Goal: Task Accomplishment & Management: Complete application form

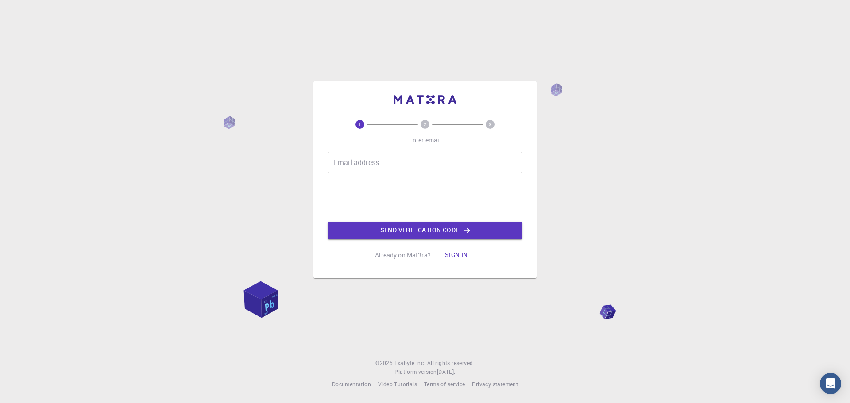
drag, startPoint x: 0, startPoint y: 0, endPoint x: 377, endPoint y: 164, distance: 410.8
click at [377, 164] on input "Email address" at bounding box center [425, 162] width 195 height 21
type input "[EMAIL_ADDRESS][DOMAIN_NAME]"
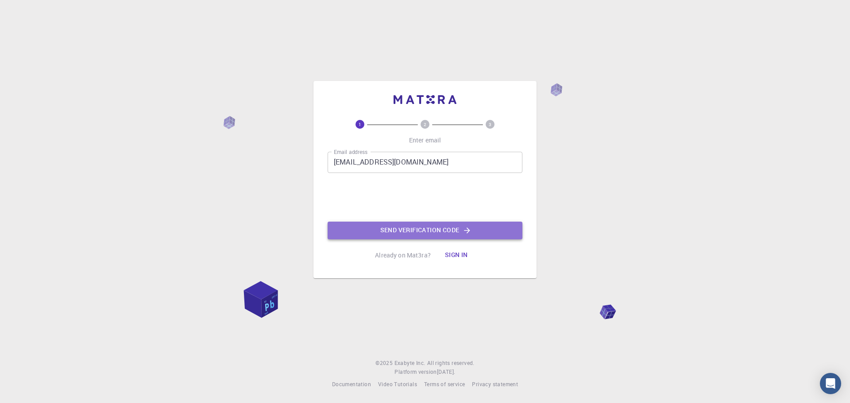
click at [391, 229] on button "Send verification code" at bounding box center [425, 231] width 195 height 18
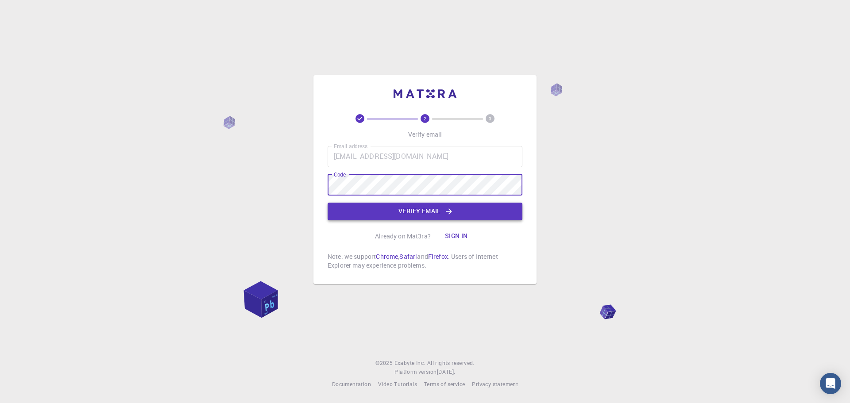
click at [481, 214] on button "Verify email" at bounding box center [425, 212] width 195 height 18
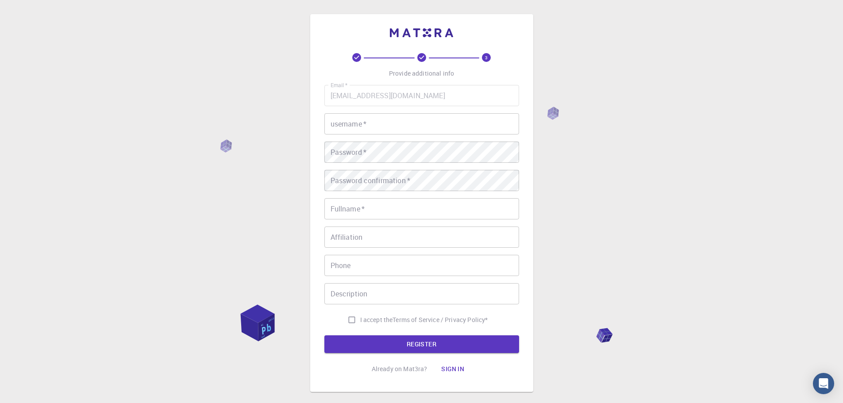
click at [349, 320] on input "I accept the Terms of Service / Privacy Policy *" at bounding box center [352, 320] width 17 height 17
checkbox input "true"
